Goal: Information Seeking & Learning: Learn about a topic

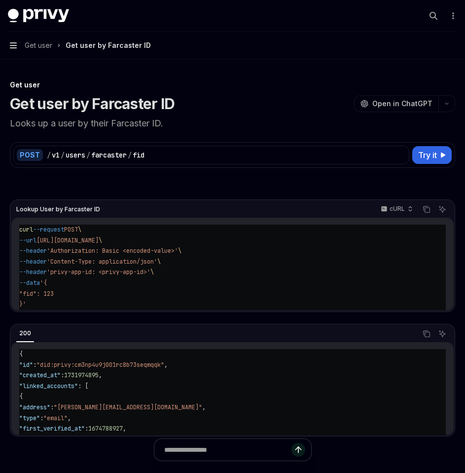
click at [16, 44] on icon "button" at bounding box center [13, 45] width 7 height 8
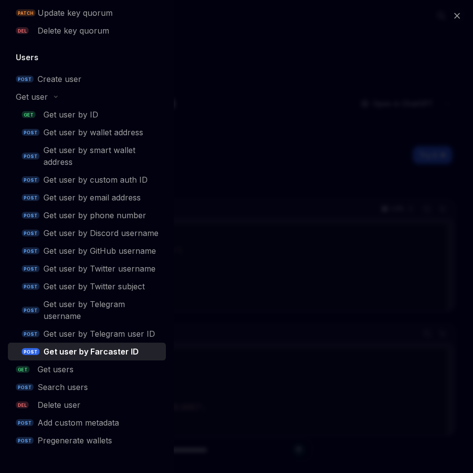
scroll to position [817, 0]
click at [65, 370] on div "Get users" at bounding box center [56, 369] width 36 height 12
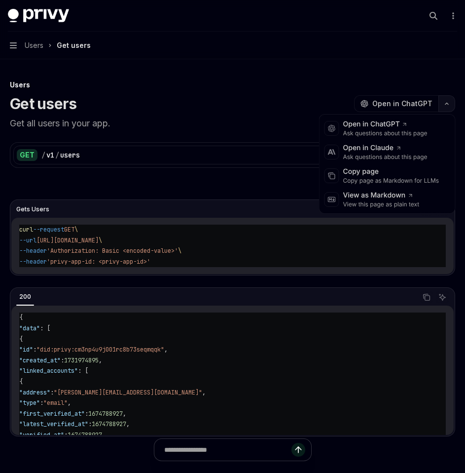
click at [449, 107] on button "button" at bounding box center [447, 103] width 17 height 17
click at [393, 175] on div "Copy page" at bounding box center [391, 172] width 96 height 10
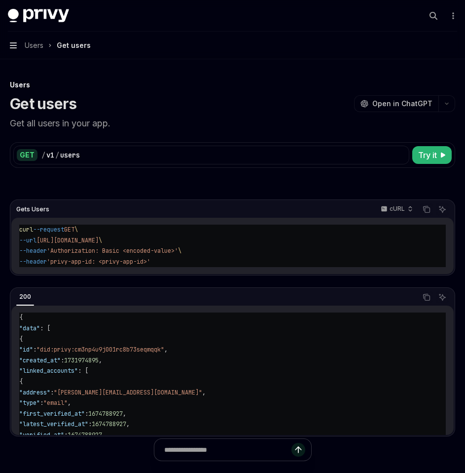
click at [16, 41] on icon "button" at bounding box center [13, 45] width 7 height 8
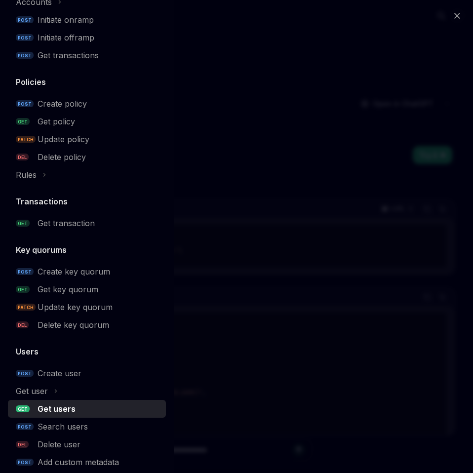
scroll to position [527, 0]
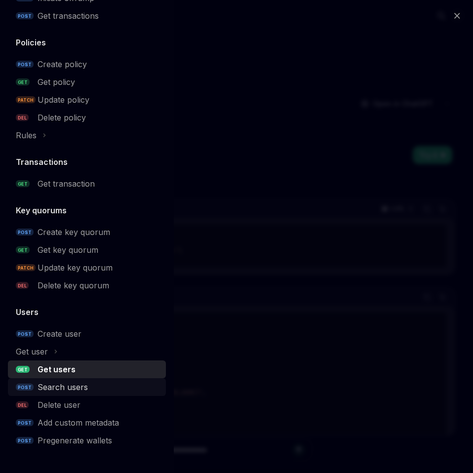
click at [72, 386] on div "Search users" at bounding box center [63, 387] width 50 height 12
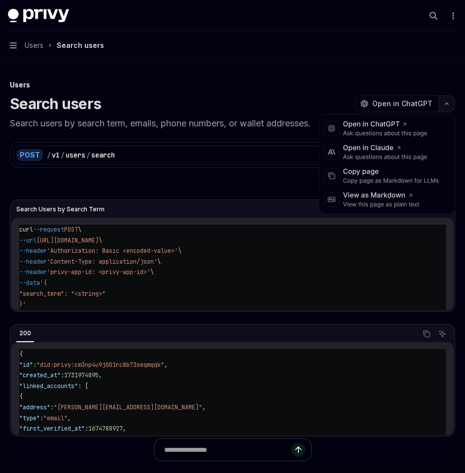
click at [449, 101] on button "button" at bounding box center [447, 103] width 17 height 17
click at [389, 175] on div "Copy page" at bounding box center [391, 172] width 96 height 10
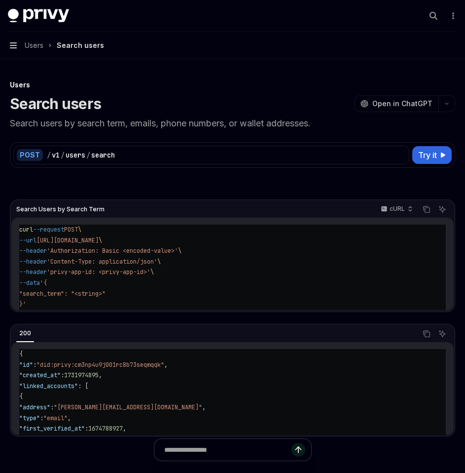
click at [13, 42] on icon "button" at bounding box center [13, 45] width 7 height 8
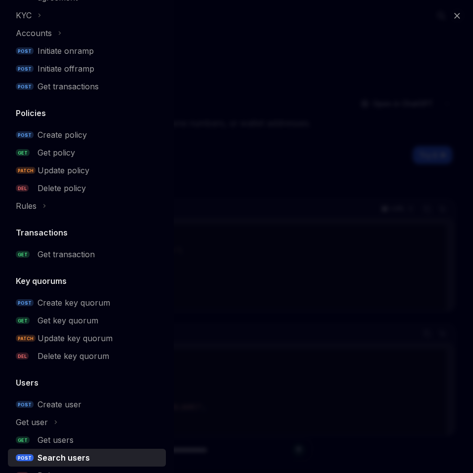
scroll to position [527, 0]
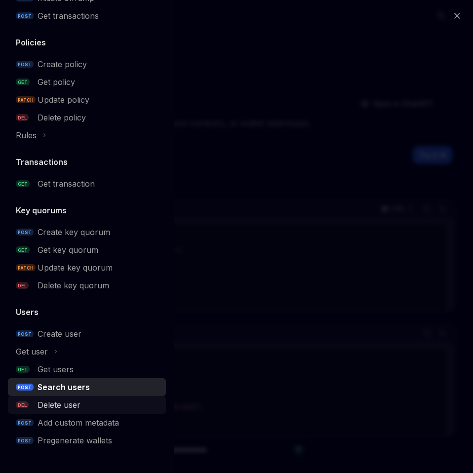
click at [75, 409] on div "Delete user" at bounding box center [59, 405] width 43 height 12
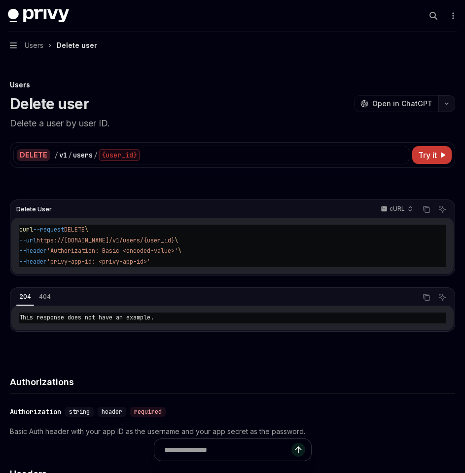
click at [446, 107] on button "button" at bounding box center [447, 103] width 17 height 17
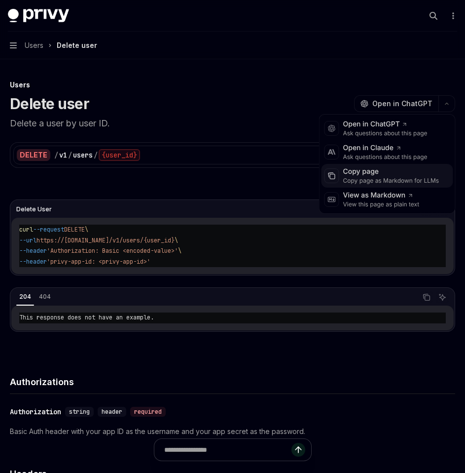
click at [406, 174] on div "Copy page" at bounding box center [391, 172] width 96 height 10
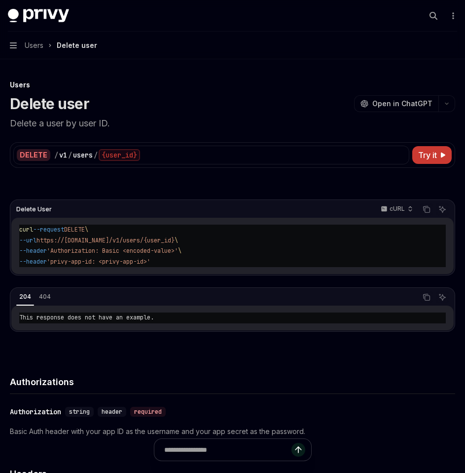
click at [9, 38] on button "Navigation Users Delete user" at bounding box center [232, 46] width 465 height 28
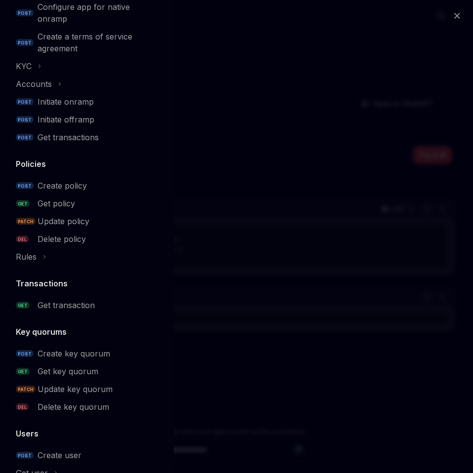
scroll to position [527, 0]
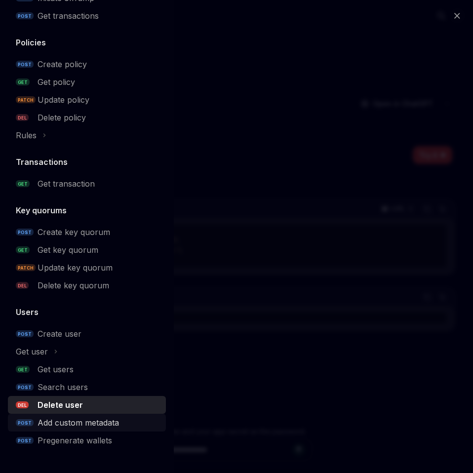
click at [81, 425] on div "Add custom metadata" at bounding box center [78, 422] width 81 height 12
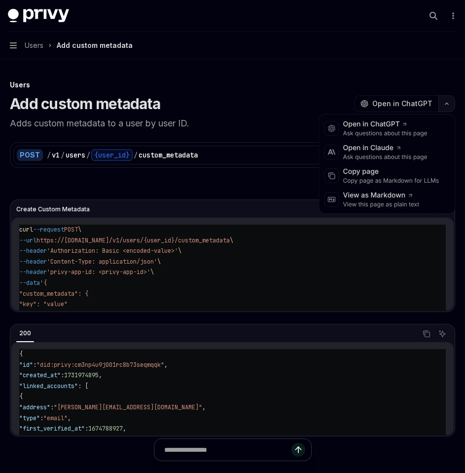
click at [453, 101] on button "button" at bounding box center [447, 103] width 17 height 17
click at [399, 176] on div "Copy page" at bounding box center [391, 172] width 96 height 10
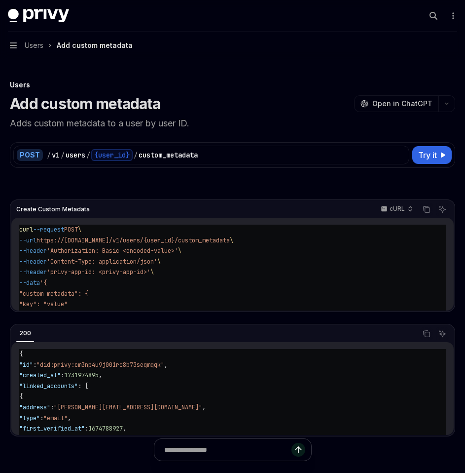
click at [9, 43] on button "Navigation Users Add custom metadata" at bounding box center [232, 46] width 465 height 28
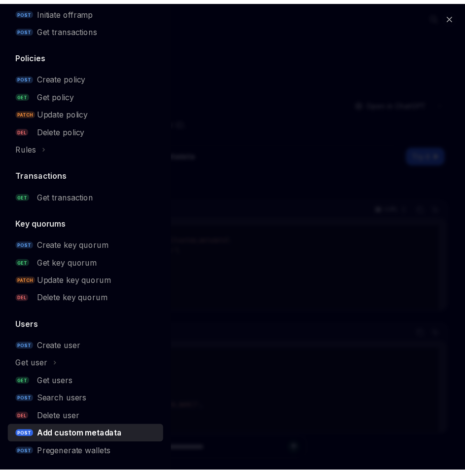
scroll to position [527, 0]
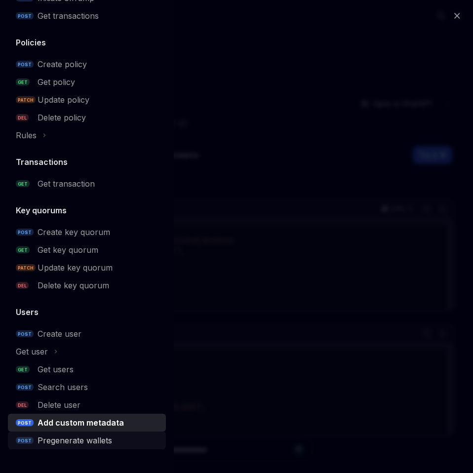
click at [63, 442] on div "Pregenerate wallets" at bounding box center [75, 440] width 75 height 12
type textarea "*"
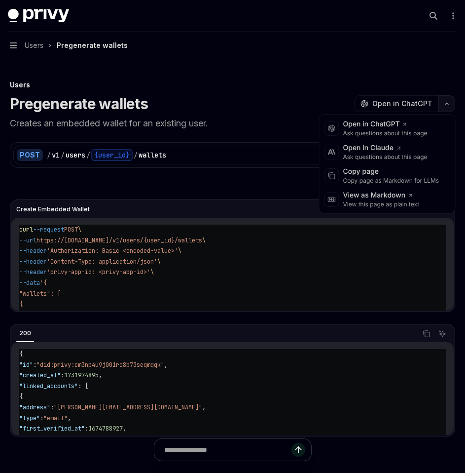
click at [445, 107] on button "button" at bounding box center [447, 103] width 17 height 17
click at [381, 177] on div "Copy page as Markdown for LLMs" at bounding box center [391, 181] width 96 height 8
